Goal: Task Accomplishment & Management: Manage account settings

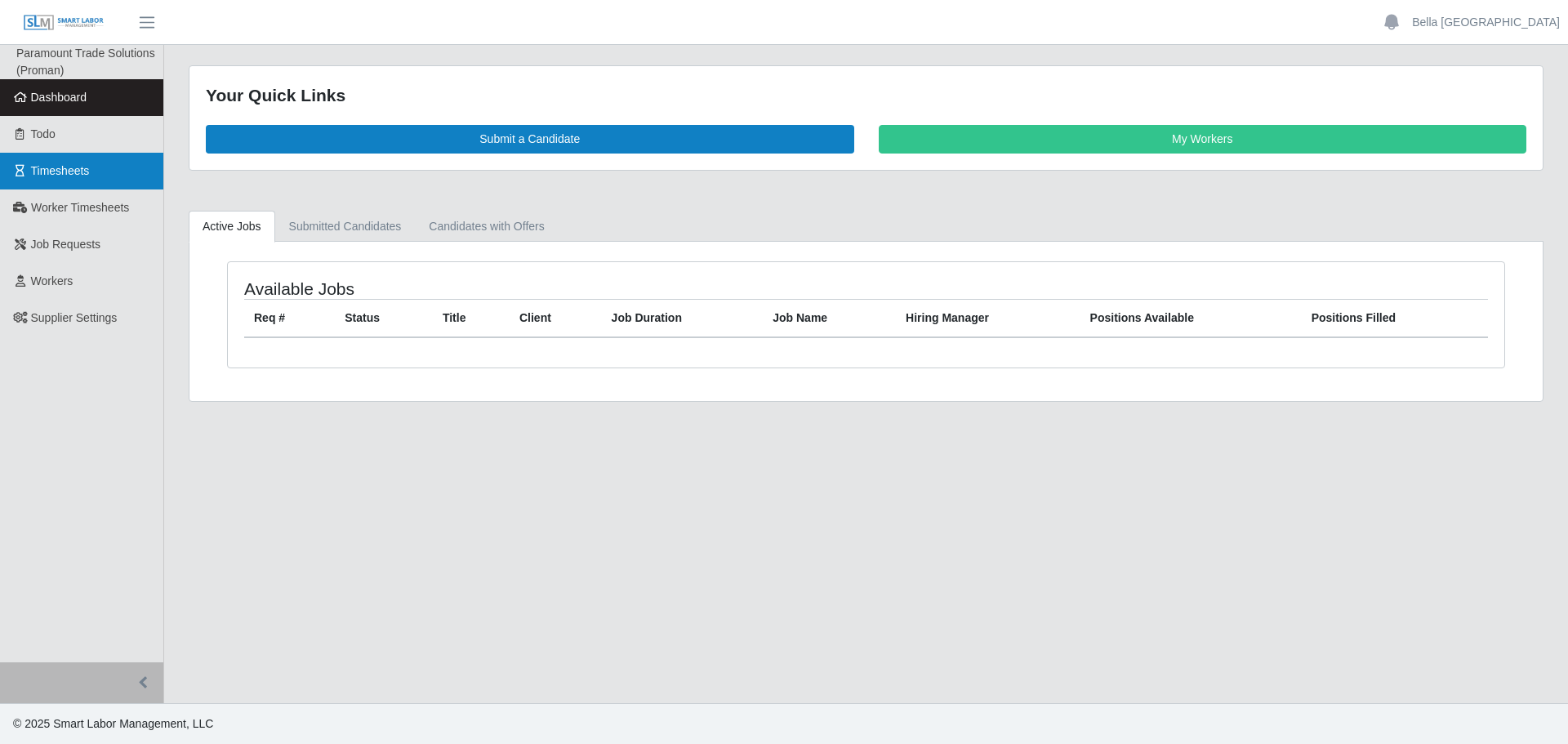
click at [63, 179] on link "Timesheets" at bounding box center [81, 171] width 163 height 36
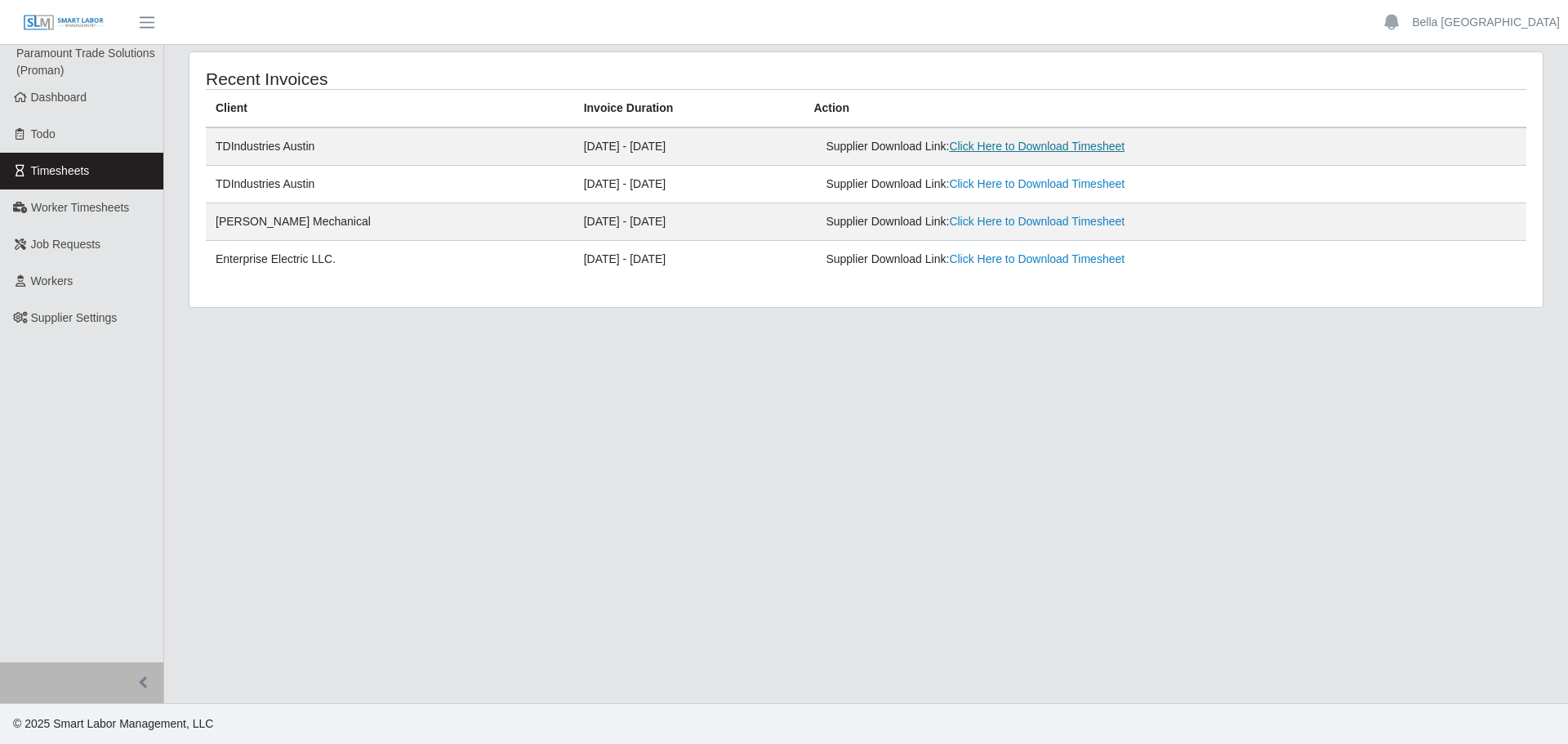
click at [1098, 140] on link "Click Here to Download Timesheet" at bounding box center [1037, 145] width 176 height 13
click at [1509, 21] on link "Bella Poland" at bounding box center [1485, 22] width 148 height 17
click at [1478, 116] on link "Logout" at bounding box center [1494, 113] width 147 height 35
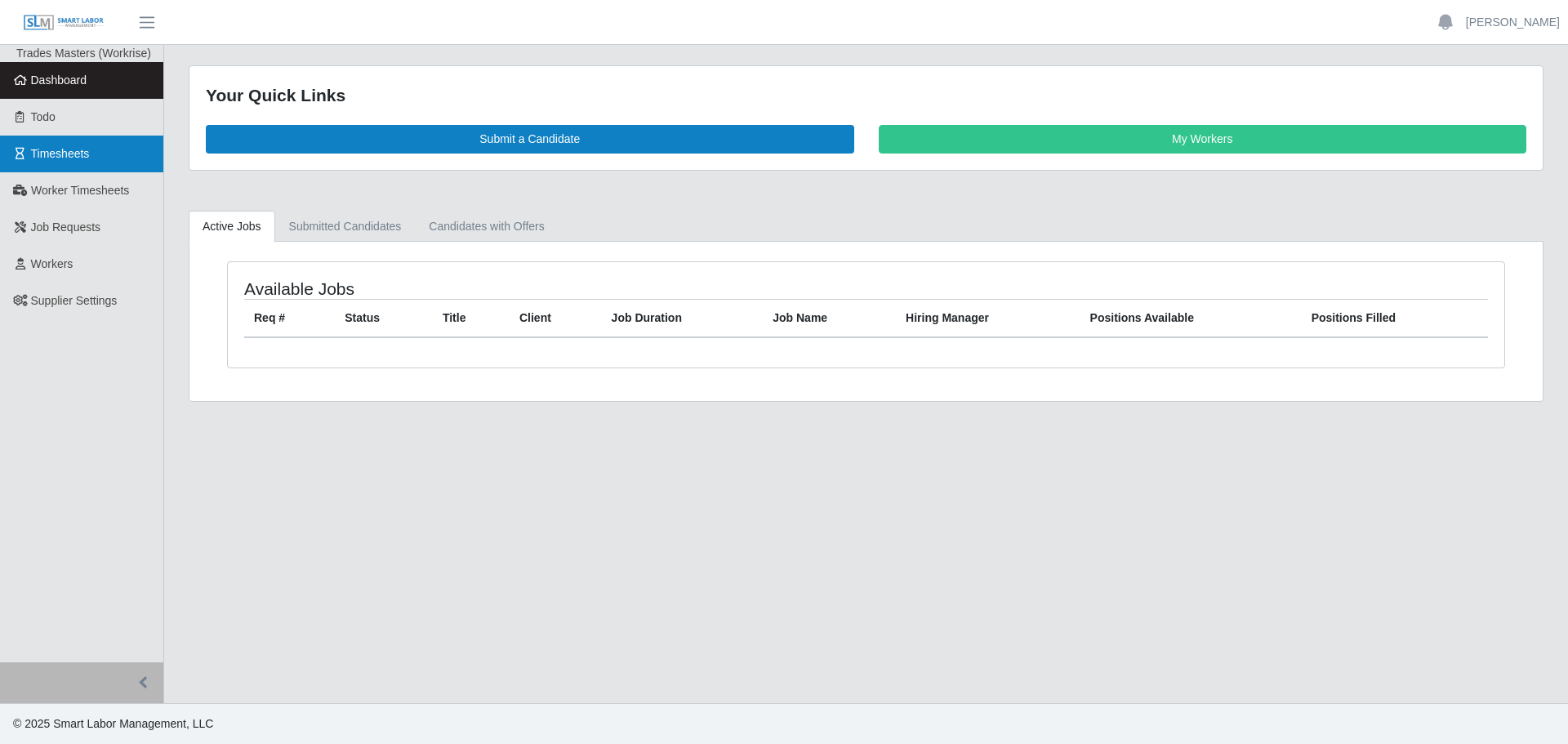
click at [60, 162] on link "Timesheets" at bounding box center [81, 153] width 163 height 36
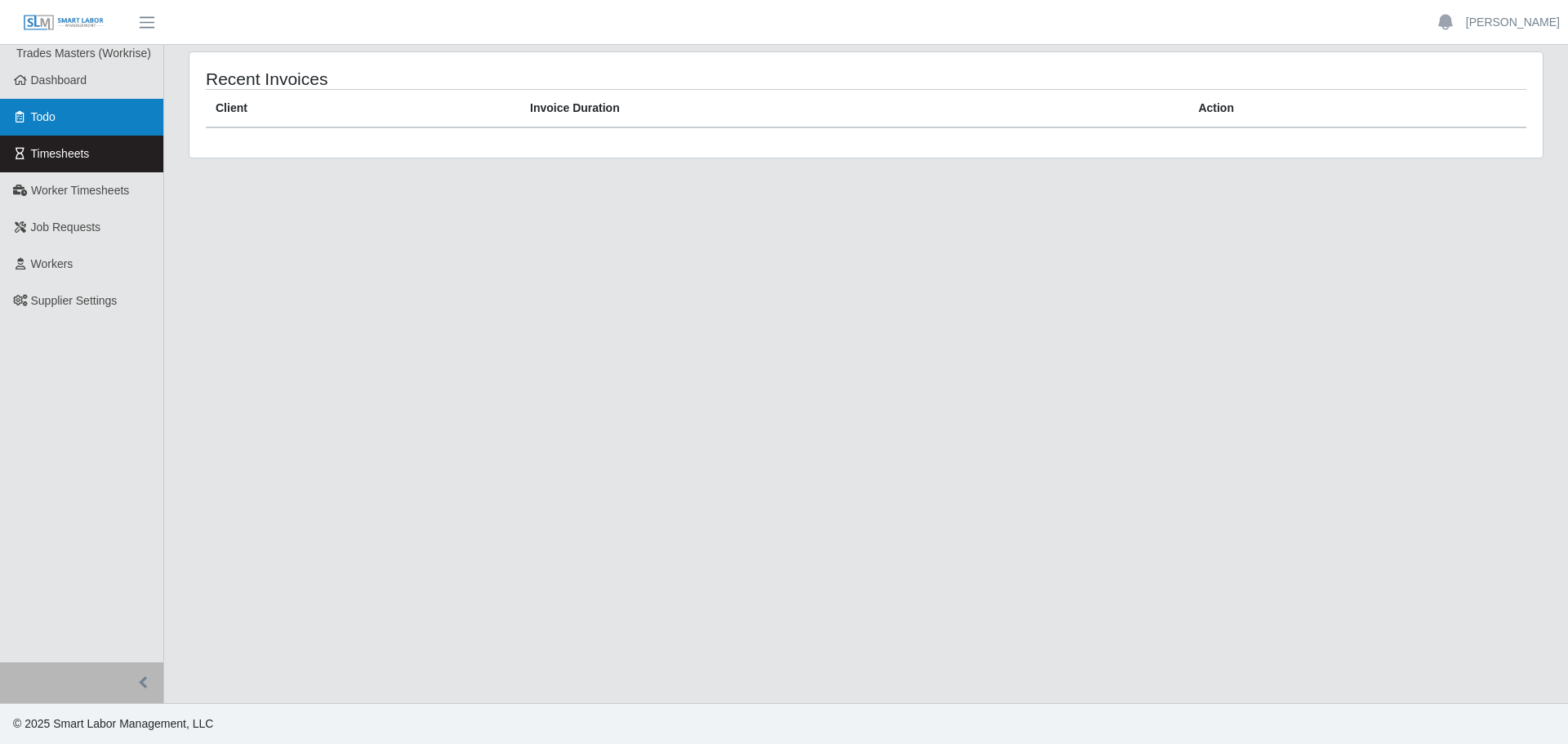
click at [59, 109] on link "Todo" at bounding box center [81, 117] width 163 height 36
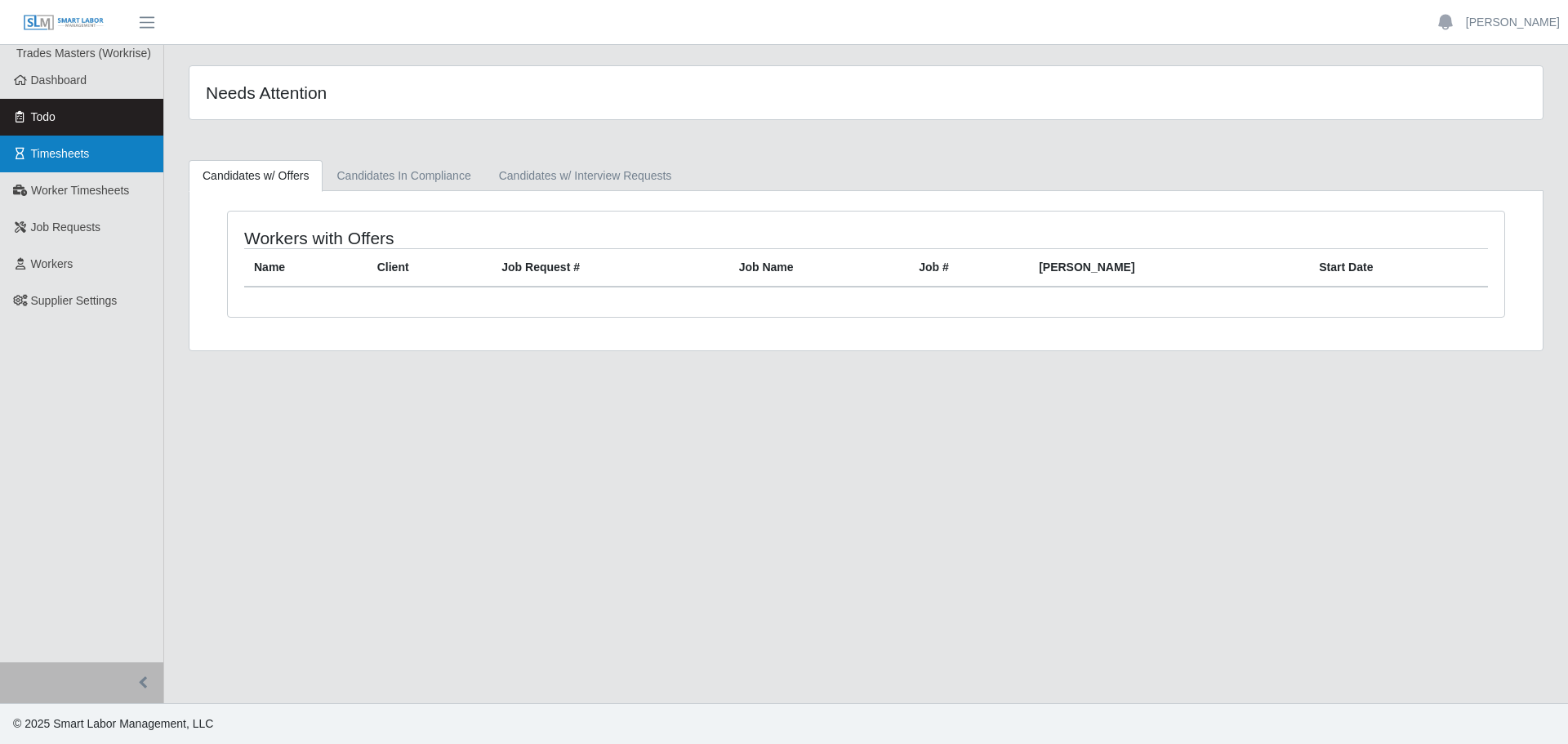
click at [96, 166] on link "Timesheets" at bounding box center [81, 153] width 163 height 36
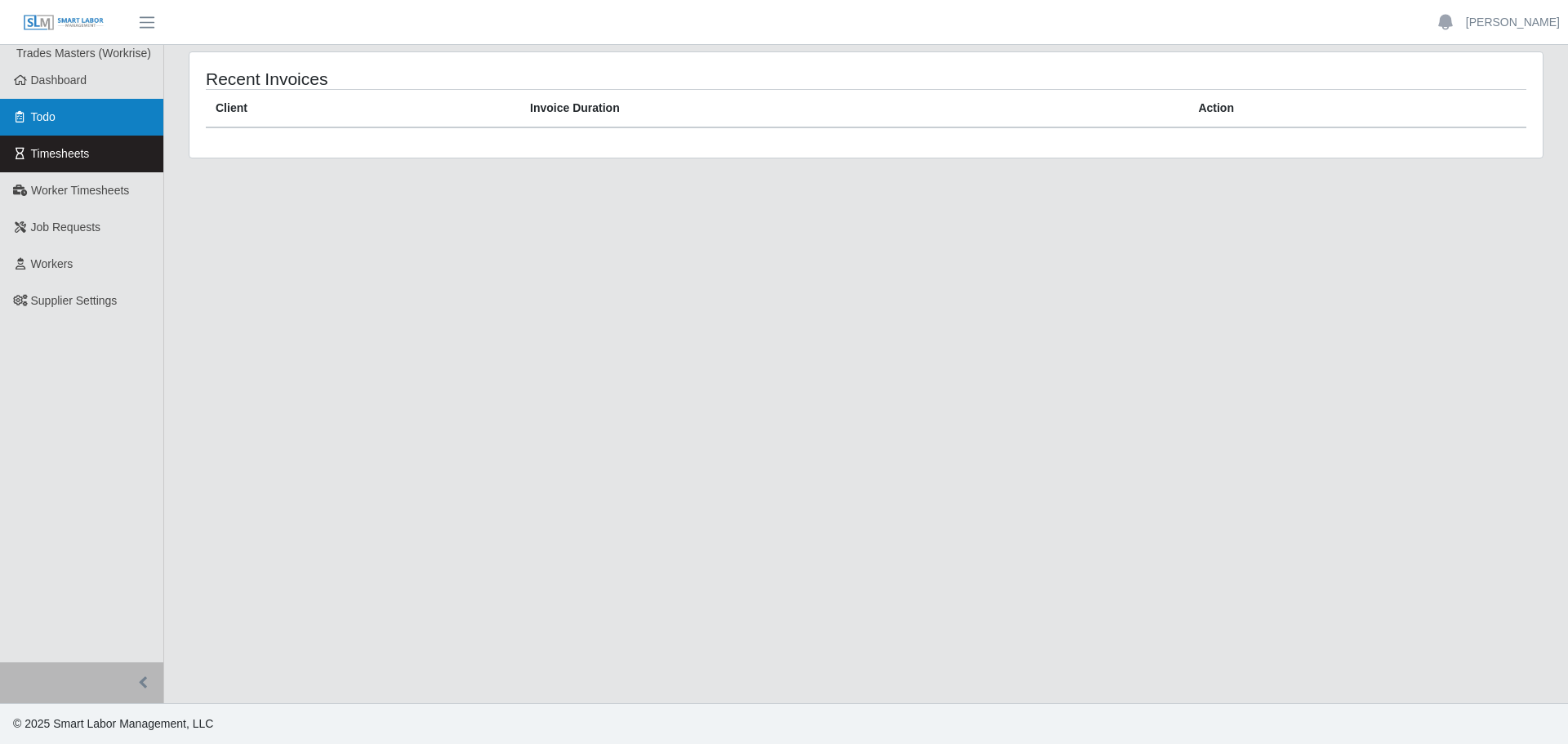
click at [90, 105] on link "Todo" at bounding box center [81, 117] width 163 height 36
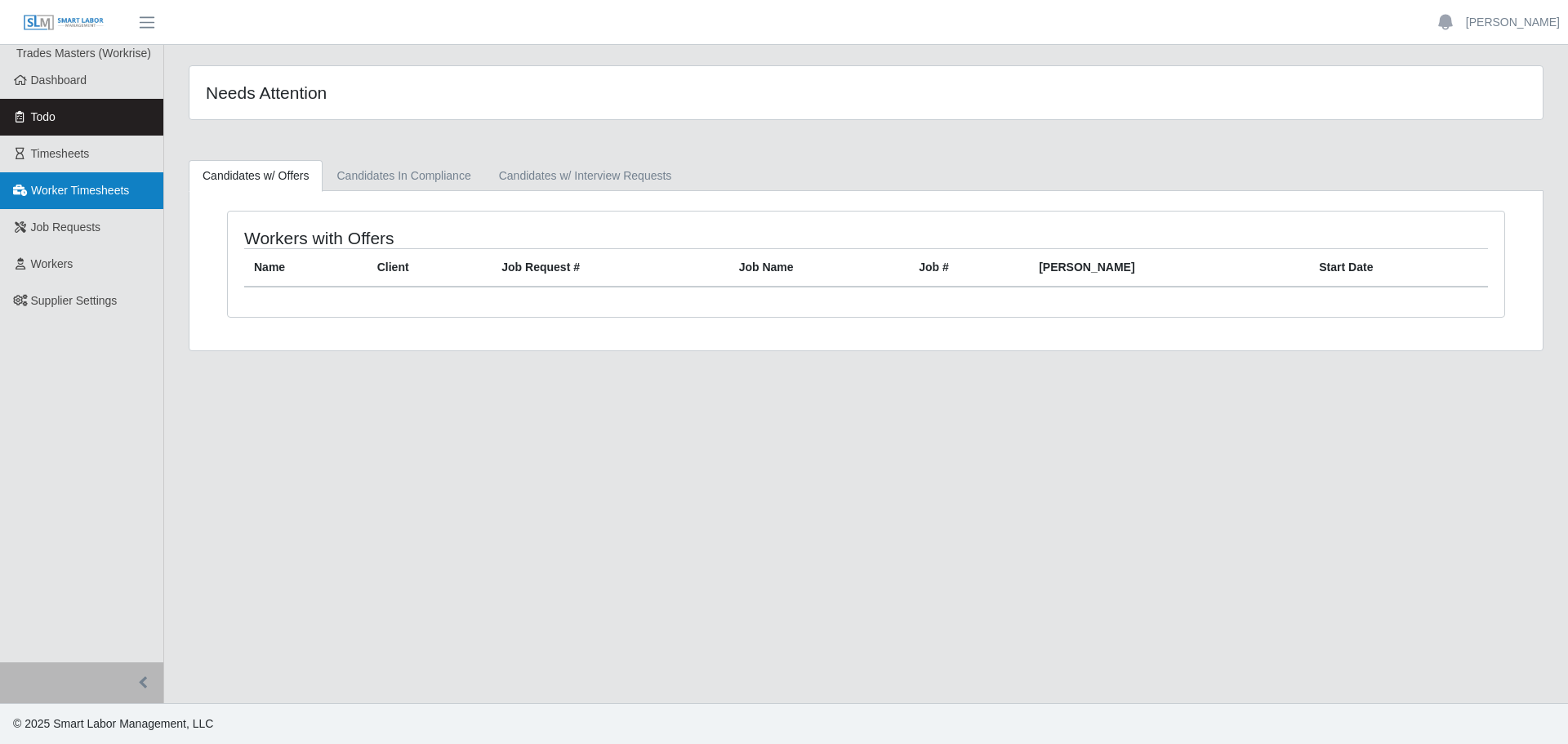
click at [110, 193] on span "Worker Timesheets" at bounding box center [80, 189] width 98 height 13
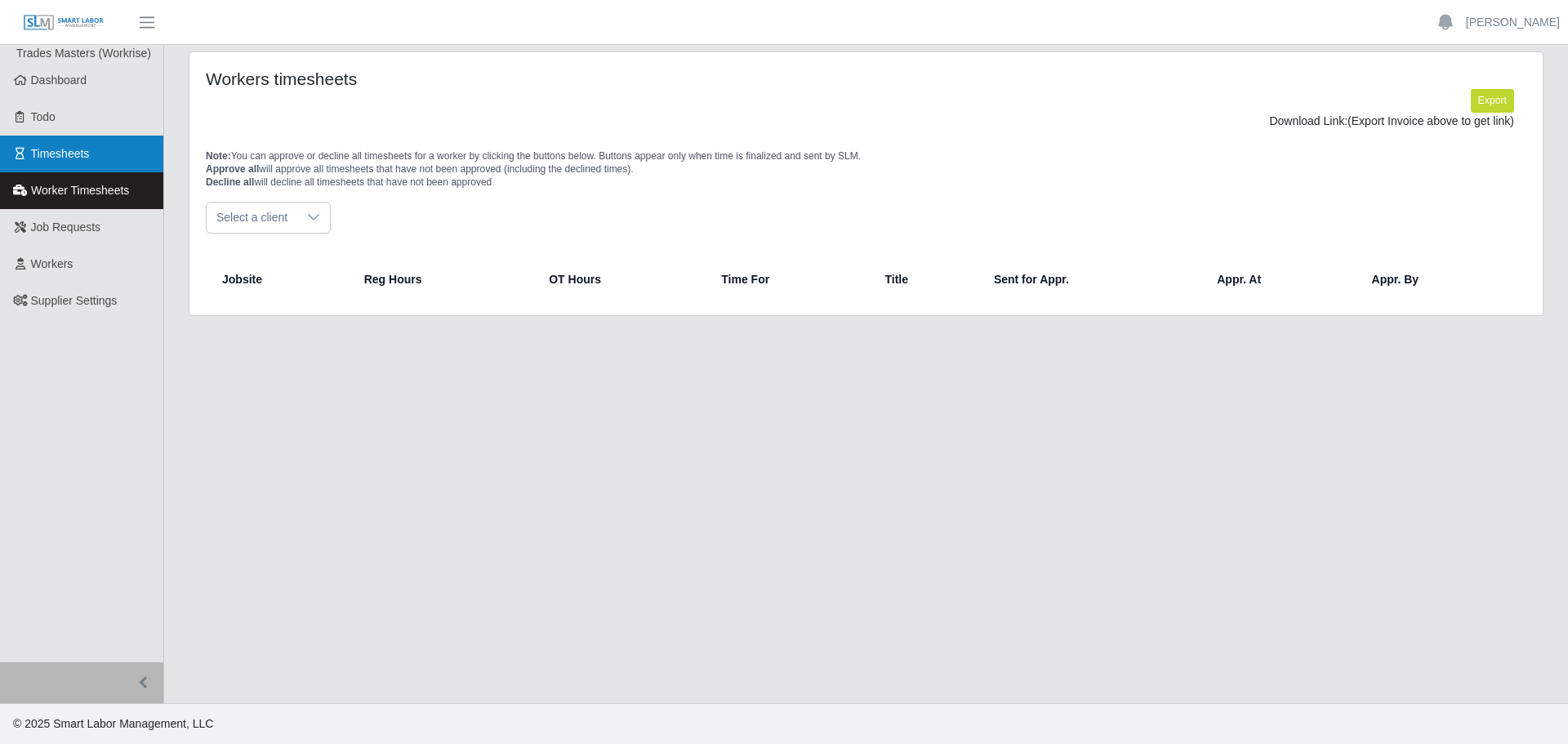
click at [103, 156] on link "Timesheets" at bounding box center [81, 153] width 163 height 36
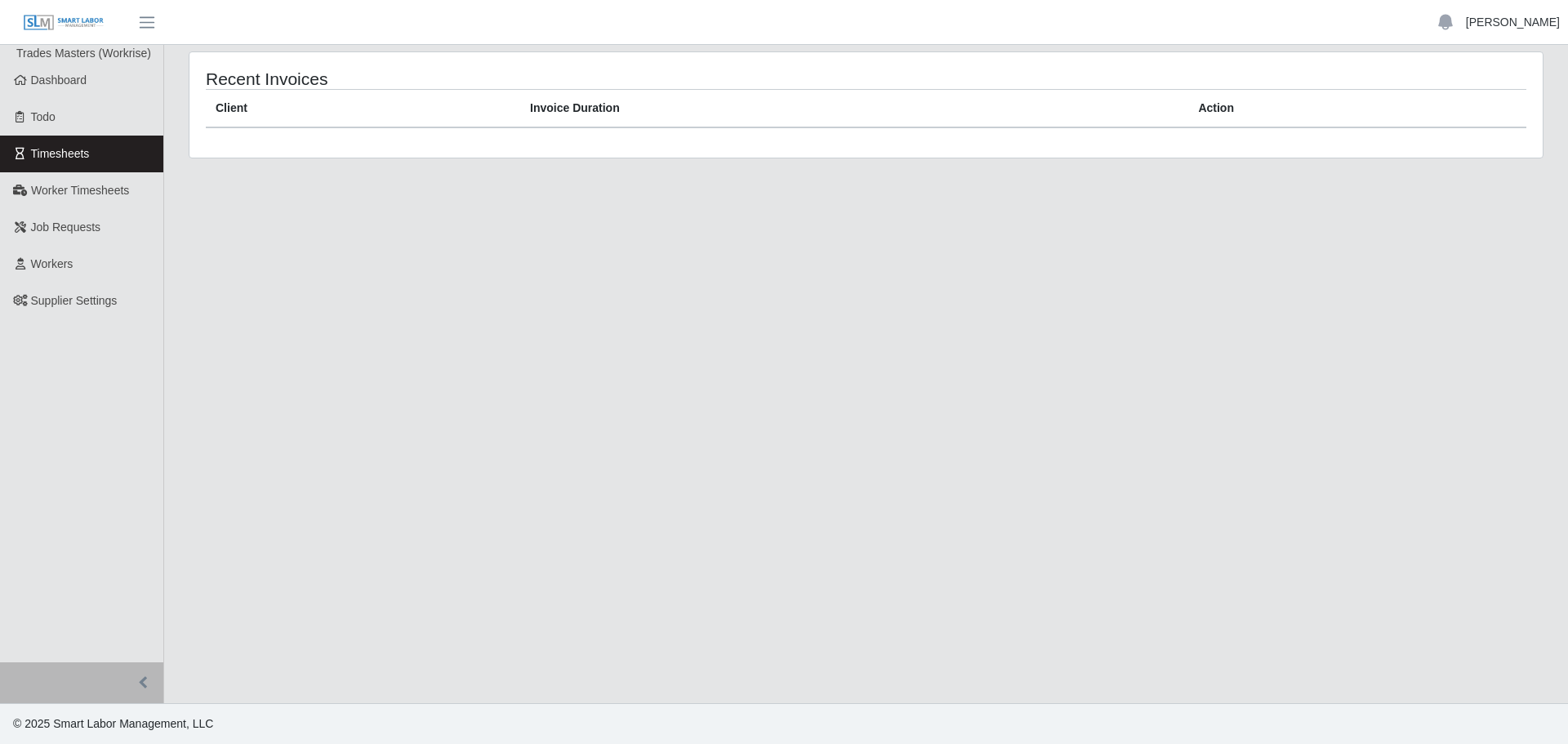
drag, startPoint x: 1550, startPoint y: 13, endPoint x: 1543, endPoint y: 21, distance: 10.6
click at [1547, 16] on ul "Bella P Account Settings Logout" at bounding box center [1496, 23] width 143 height 28
click at [1543, 21] on link "[PERSON_NAME]" at bounding box center [1512, 22] width 94 height 17
click at [1458, 109] on link "Logout" at bounding box center [1494, 113] width 147 height 35
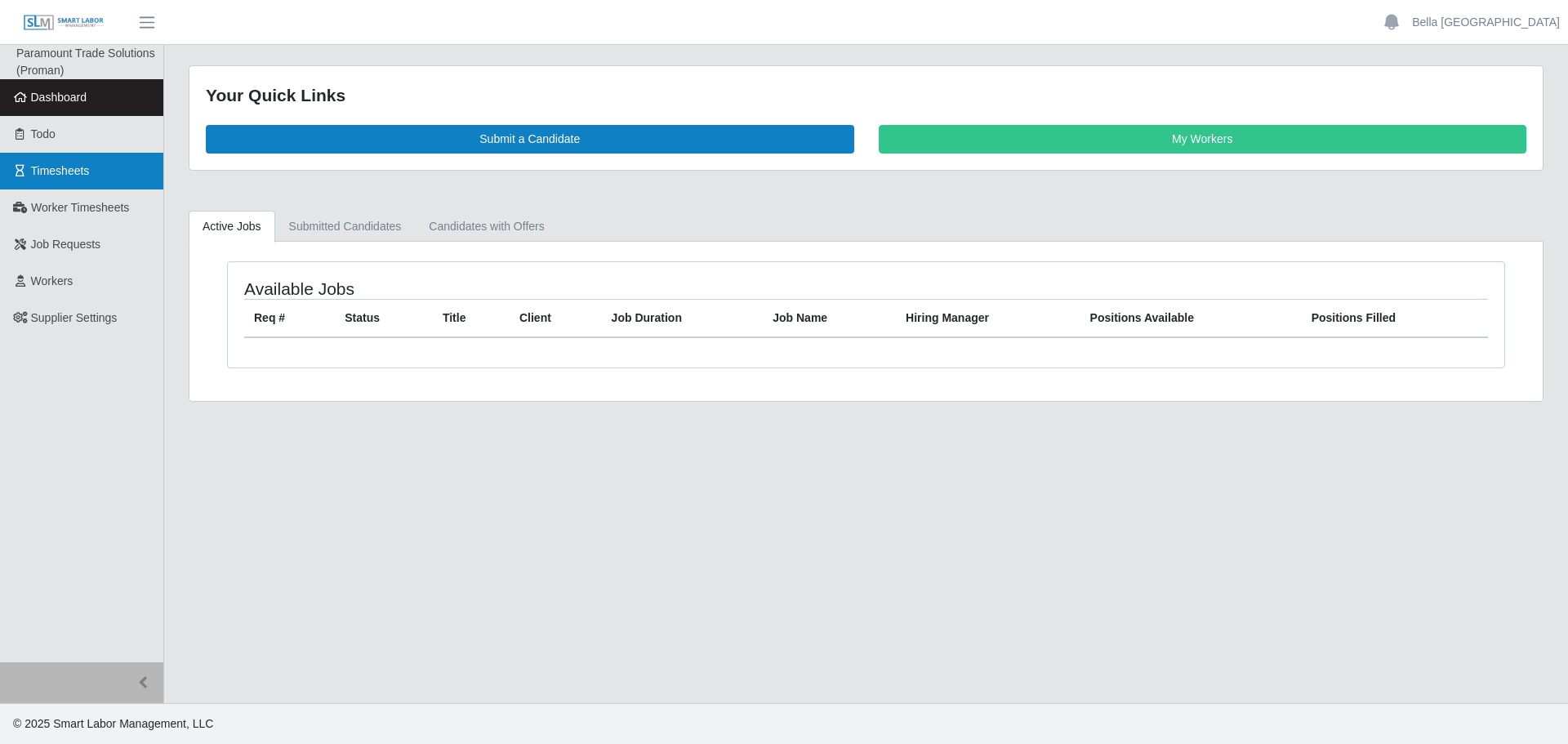
click at [63, 168] on span "Timesheets" at bounding box center [61, 170] width 59 height 13
